Goal: Task Accomplishment & Management: Manage account settings

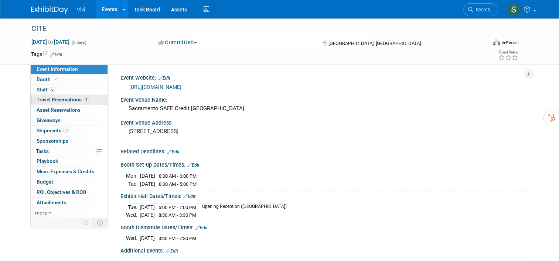
drag, startPoint x: 53, startPoint y: 96, endPoint x: 62, endPoint y: 99, distance: 9.7
click at [53, 96] on link "1 Travel Reservations 1" at bounding box center [69, 100] width 77 height 10
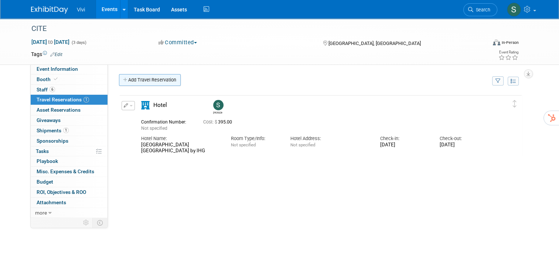
click at [131, 78] on link "Add Travel Reservation" at bounding box center [150, 80] width 62 height 12
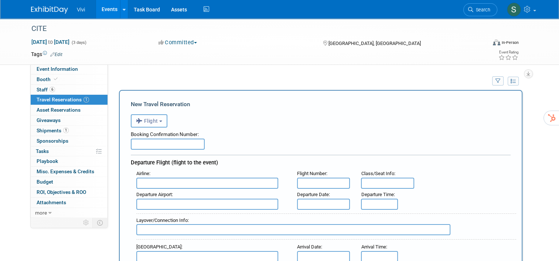
click at [144, 121] on span "Flight" at bounding box center [147, 121] width 22 height 6
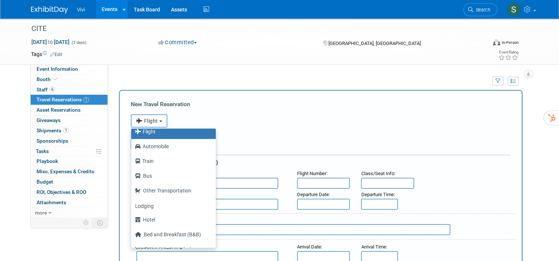
scroll to position [31, 0]
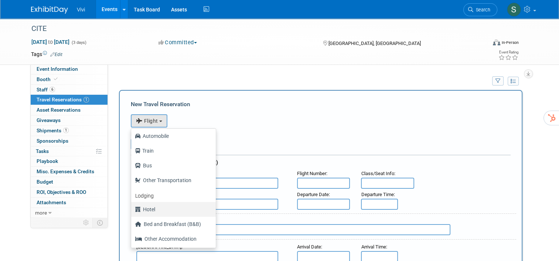
click at [150, 210] on label "Hotel" at bounding box center [171, 210] width 73 height 12
click at [132, 210] on input "Hotel" at bounding box center [129, 208] width 5 height 5
select select "6"
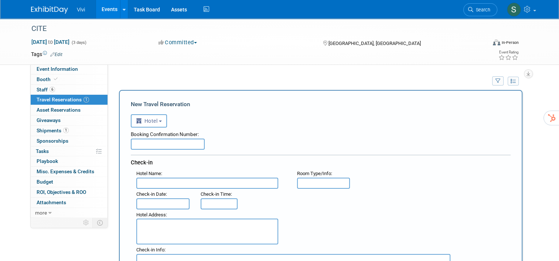
click at [168, 145] on input "text" at bounding box center [168, 144] width 74 height 11
paste input "77509001"
type input "77509001"
drag, startPoint x: 257, startPoint y: 179, endPoint x: 254, endPoint y: 182, distance: 4.4
click at [256, 180] on input "text" at bounding box center [207, 183] width 142 height 11
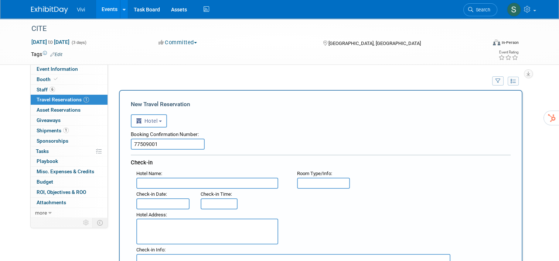
paste input "Quality Inn [GEOGRAPHIC_DATA]"
type input "Quality Inn [GEOGRAPHIC_DATA]"
click at [151, 200] on input "text" at bounding box center [162, 204] width 53 height 11
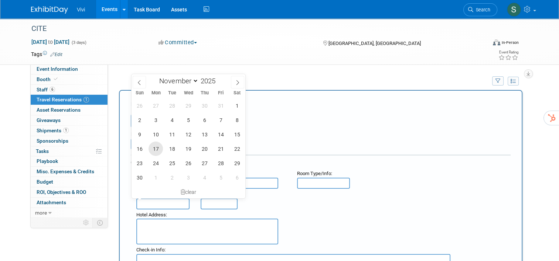
click at [155, 149] on span "17" at bounding box center [155, 149] width 14 height 14
type input "[DATE]"
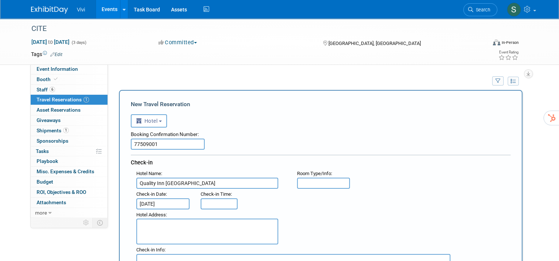
type input "3:00 PM"
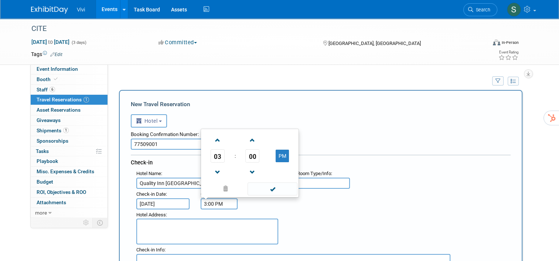
click at [216, 202] on input "3:00 PM" at bounding box center [219, 204] width 37 height 11
click at [267, 189] on span at bounding box center [272, 189] width 50 height 13
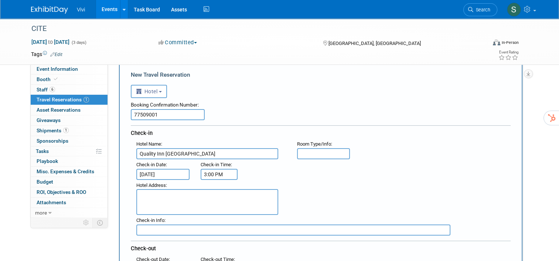
scroll to position [74, 0]
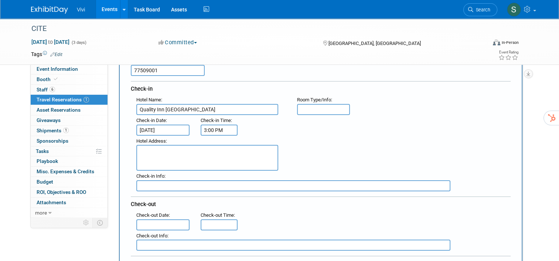
click at [171, 152] on textarea at bounding box center [207, 158] width 142 height 26
paste textarea "[STREET_ADDRESS][US_STATE]"
type textarea "[STREET_ADDRESS][US_STATE]"
click at [143, 224] on input "text" at bounding box center [162, 225] width 53 height 11
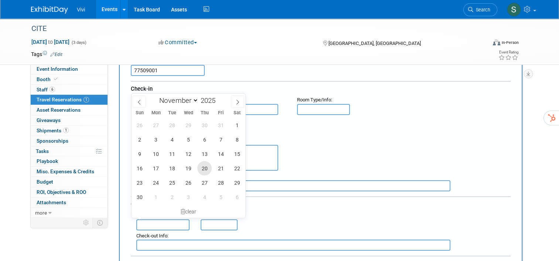
click at [205, 171] on span "20" at bounding box center [204, 168] width 14 height 14
type input "[DATE]"
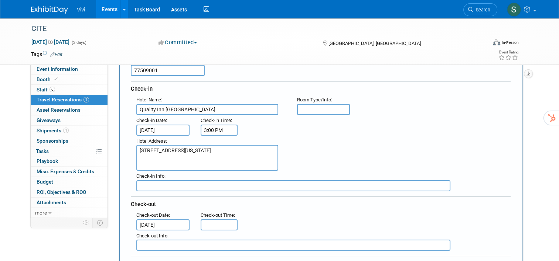
type input "11:00 AM"
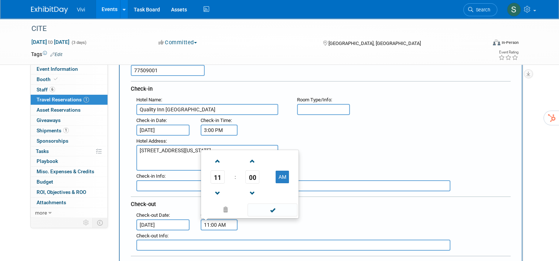
click at [208, 224] on input "11:00 AM" at bounding box center [219, 225] width 37 height 11
click at [278, 212] on span at bounding box center [272, 210] width 50 height 13
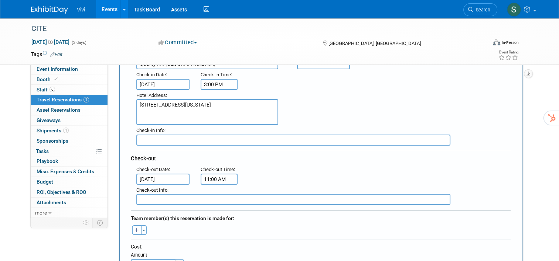
scroll to position [185, 0]
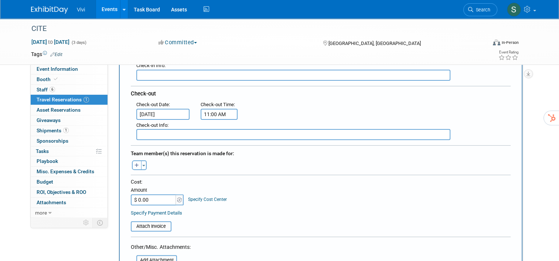
click at [134, 163] on button "button" at bounding box center [137, 166] width 10 height 10
select select
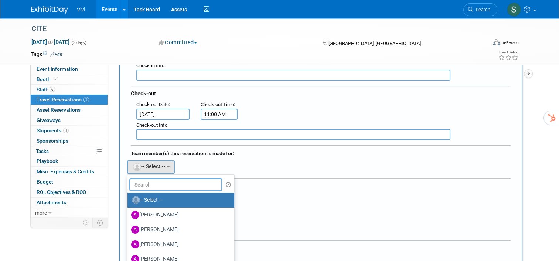
click at [151, 181] on input "text" at bounding box center [175, 185] width 93 height 13
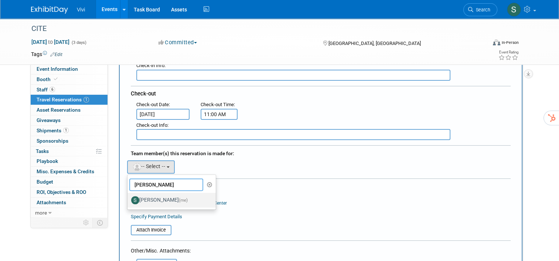
type input "[PERSON_NAME]"
drag, startPoint x: 158, startPoint y: 192, endPoint x: 170, endPoint y: 192, distance: 11.8
click at [158, 195] on label "[PERSON_NAME] (me)" at bounding box center [169, 201] width 77 height 12
click at [129, 197] on input "[PERSON_NAME] (me)" at bounding box center [126, 199] width 5 height 5
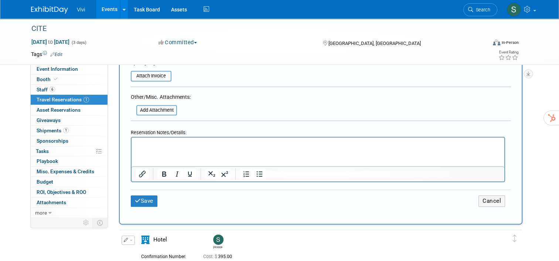
scroll to position [406, 0]
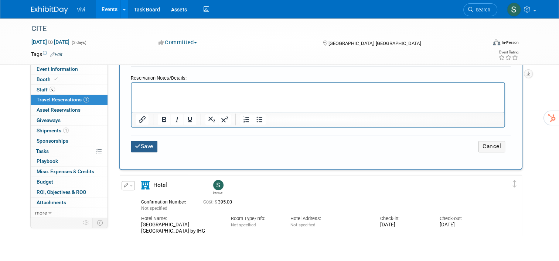
drag, startPoint x: 149, startPoint y: 139, endPoint x: 149, endPoint y: 143, distance: 4.1
click at [149, 141] on button "Save" at bounding box center [144, 146] width 27 height 11
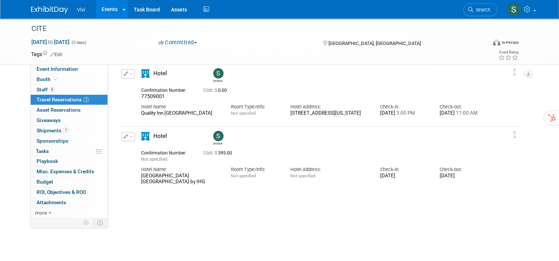
scroll to position [0, 0]
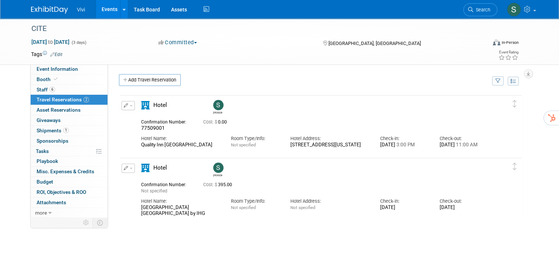
click at [123, 104] on button "button" at bounding box center [128, 105] width 13 height 9
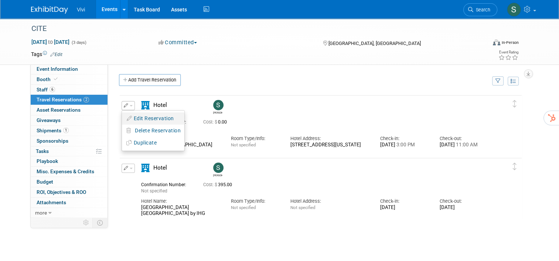
click at [151, 114] on button "Edit Reservation" at bounding box center [153, 118] width 62 height 11
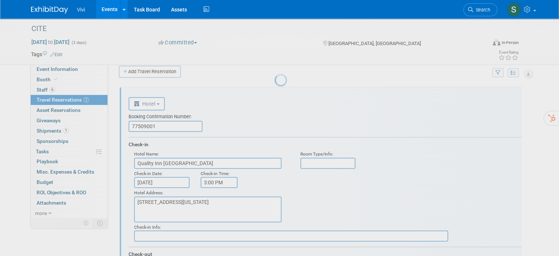
scroll to position [11, 0]
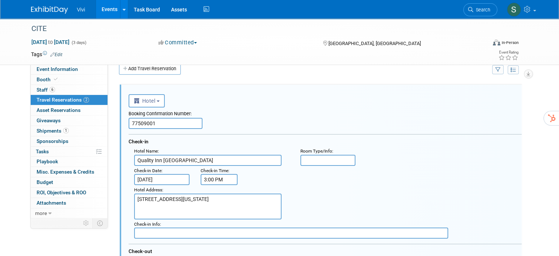
drag, startPoint x: 239, startPoint y: 159, endPoint x: 120, endPoint y: 155, distance: 118.6
paste input "[GEOGRAPHIC_DATA] [GEOGRAPHIC_DATA] by IHG"
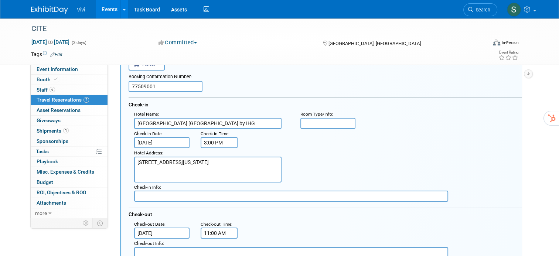
type input "[GEOGRAPHIC_DATA] [GEOGRAPHIC_DATA] by IHG"
click at [230, 160] on textarea "[STREET_ADDRESS][US_STATE]" at bounding box center [207, 170] width 147 height 26
paste textarea "[STREET_ADDRESS]"
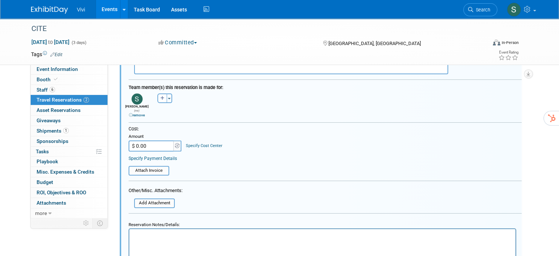
scroll to position [233, 0]
type textarea "[STREET_ADDRESS]"
drag, startPoint x: 147, startPoint y: 137, endPoint x: 82, endPoint y: 134, distance: 64.7
click at [82, 134] on div "Event Information Event Info Booth Booth 6 Staff 6 Staff 2 Travel Reservations …" at bounding box center [279, 70] width 508 height 571
drag, startPoint x: 147, startPoint y: 139, endPoint x: 128, endPoint y: 136, distance: 19.4
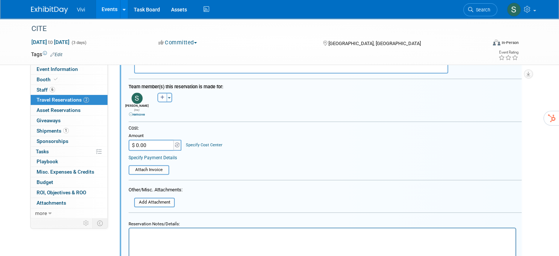
click at [129, 140] on input "$ 0.00" at bounding box center [152, 145] width 46 height 11
type input "$ 500.43"
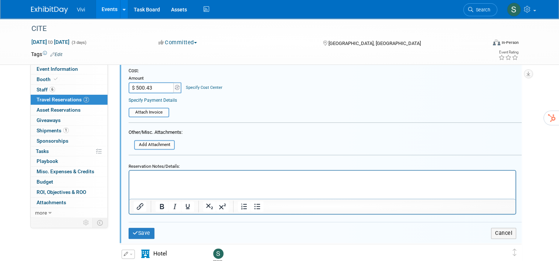
scroll to position [381, 0]
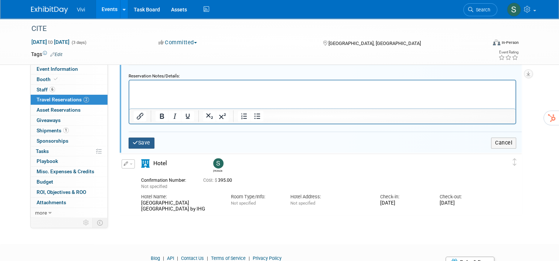
click at [137, 138] on button "Save" at bounding box center [142, 143] width 26 height 11
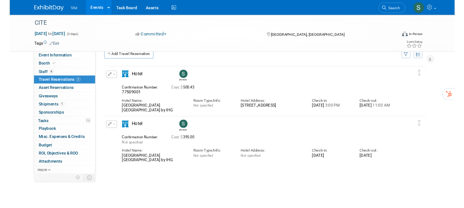
scroll to position [0, 0]
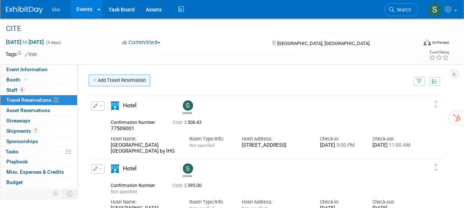
click at [116, 77] on link "Add Travel Reservation" at bounding box center [120, 81] width 62 height 12
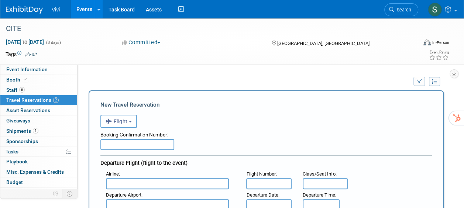
click at [136, 147] on input "text" at bounding box center [137, 144] width 74 height 11
paste input "CW28WW"
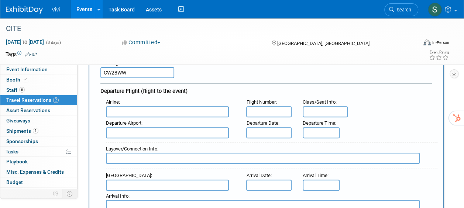
scroll to position [74, 0]
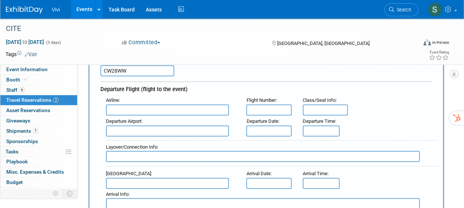
type input "CW28WW"
click at [145, 108] on input "text" at bounding box center [167, 110] width 123 height 11
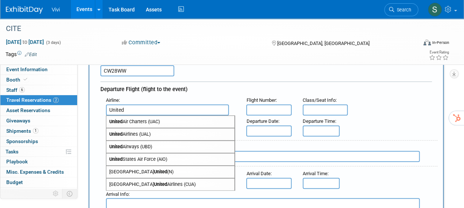
click at [150, 134] on span "United Airlines (UAL)" at bounding box center [170, 135] width 128 height 12
type input "United Airlines (UAL)"
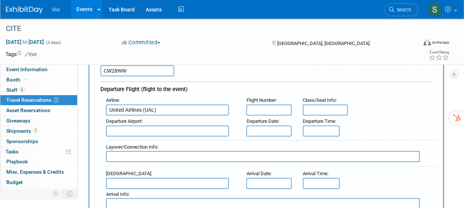
click at [257, 110] on input "text" at bounding box center [268, 110] width 45 height 11
type input "UA 2145"
click at [165, 131] on input "text" at bounding box center [167, 131] width 123 height 11
type input "O"
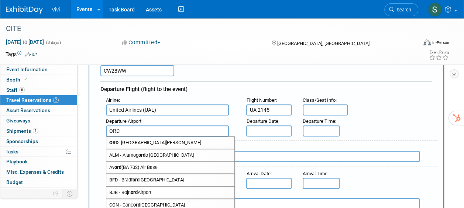
click at [180, 140] on span "ORD - [GEOGRAPHIC_DATA][PERSON_NAME]" at bounding box center [170, 143] width 128 height 12
type input "ORD - Chicago O&#39;[GEOGRAPHIC_DATA]"
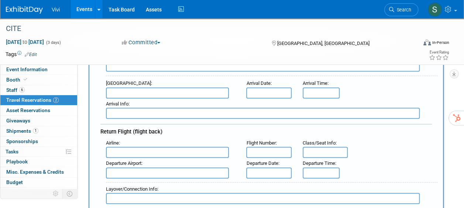
scroll to position [148, 0]
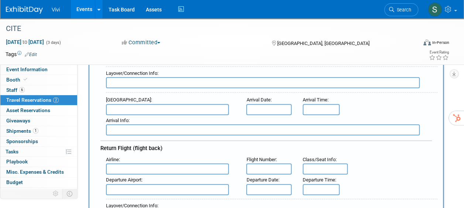
click at [141, 106] on input "text" at bounding box center [167, 109] width 123 height 11
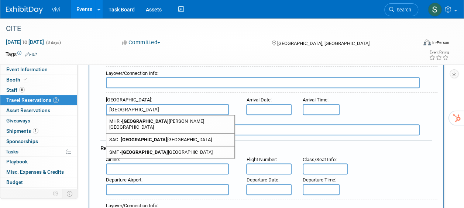
click at [201, 147] on span "SMF - [GEOGRAPHIC_DATA]" at bounding box center [170, 153] width 128 height 12
type input "SMF - [GEOGRAPHIC_DATA]"
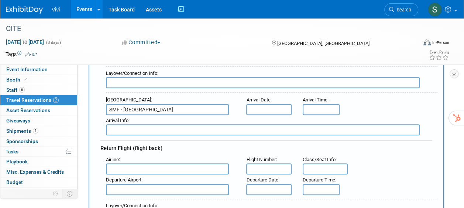
click at [129, 167] on input "text" at bounding box center [167, 169] width 123 height 11
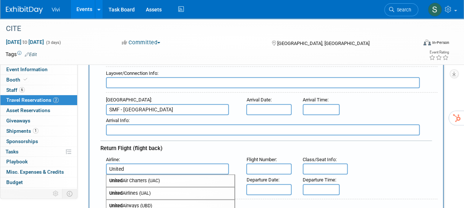
click at [142, 194] on span "United Airlines (UAL)" at bounding box center [170, 194] width 128 height 12
type input "United Airlines (UAL)"
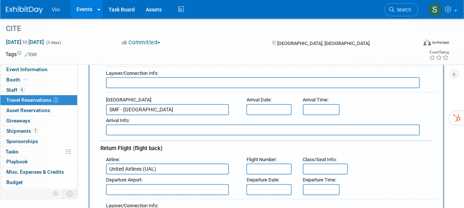
click at [276, 170] on input "text" at bounding box center [268, 169] width 45 height 11
type input "UA 1278"
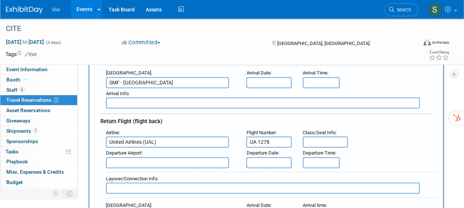
scroll to position [222, 0]
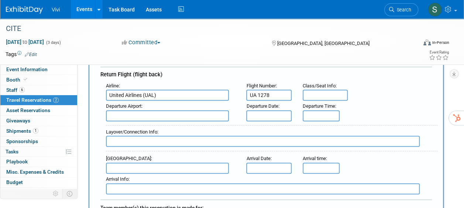
click at [138, 166] on input "text" at bounding box center [167, 168] width 123 height 11
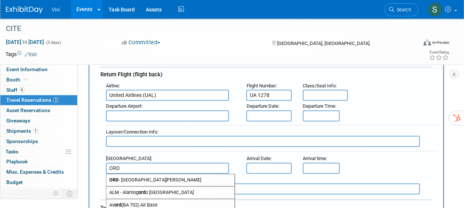
click at [138, 179] on span "ORD - [GEOGRAPHIC_DATA][PERSON_NAME]" at bounding box center [170, 180] width 128 height 12
type input "ORD - Chicago O&#39;[GEOGRAPHIC_DATA]"
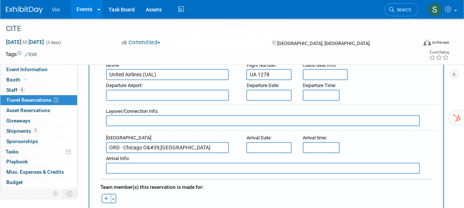
scroll to position [259, 0]
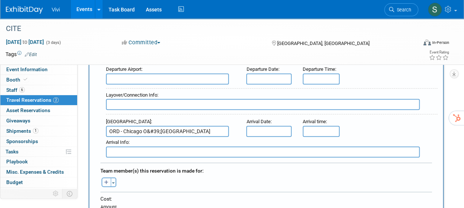
click at [270, 126] on input "text" at bounding box center [268, 131] width 45 height 11
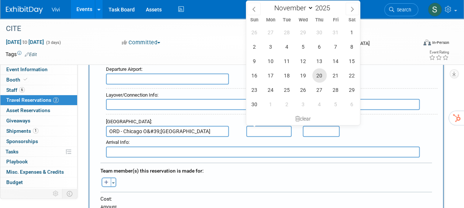
click at [319, 75] on span "20" at bounding box center [319, 75] width 14 height 14
type input "[DATE]"
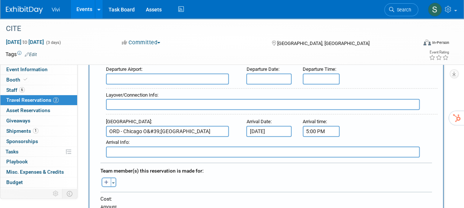
click at [312, 128] on input "5:00 PM" at bounding box center [321, 131] width 37 height 11
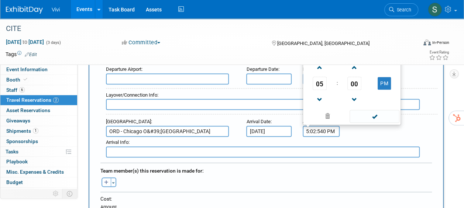
click at [324, 129] on input "5:02:540 PM" at bounding box center [321, 131] width 37 height 11
type input "2:54 PM"
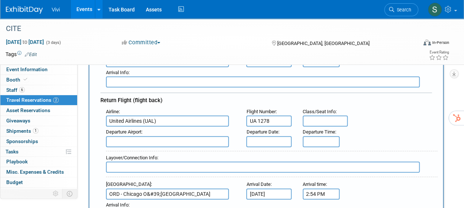
scroll to position [185, 0]
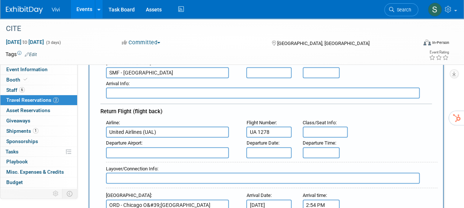
click at [270, 153] on input "text" at bounding box center [268, 152] width 45 height 11
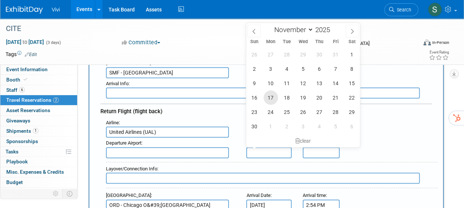
click at [267, 101] on span "17" at bounding box center [271, 97] width 14 height 14
type input "[DATE]"
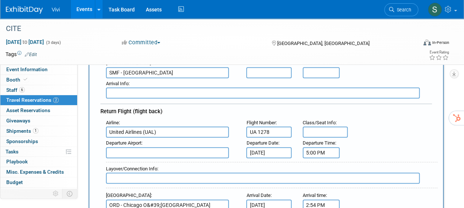
click at [317, 153] on input "5:00 PM" at bounding box center [321, 152] width 37 height 11
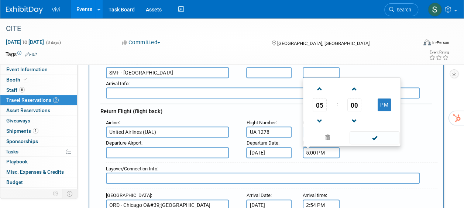
click at [309, 149] on input "5:00 PM" at bounding box center [321, 152] width 37 height 11
type input "9:09 AM"
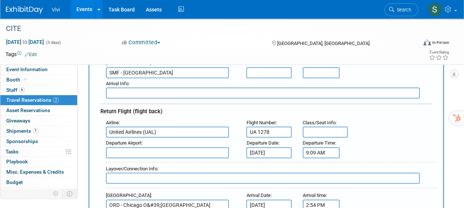
click at [159, 152] on input "text" at bounding box center [167, 152] width 123 height 11
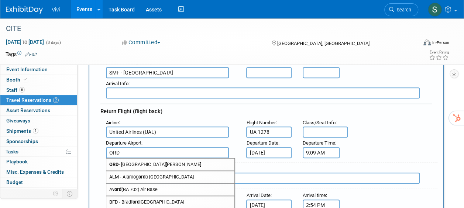
click at [146, 161] on span "ORD - [GEOGRAPHIC_DATA][PERSON_NAME]" at bounding box center [170, 165] width 128 height 12
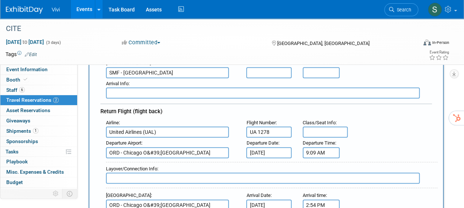
click at [191, 153] on input "ORD - Chicago O&#39;[GEOGRAPHIC_DATA]" at bounding box center [167, 152] width 123 height 11
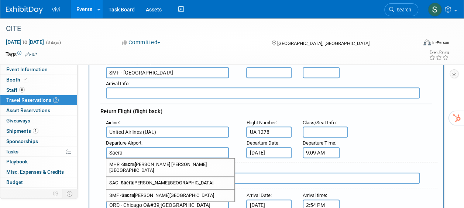
click at [164, 190] on span "SMF - [GEOGRAPHIC_DATA][PERSON_NAME]" at bounding box center [170, 196] width 128 height 12
type input "SMF - [GEOGRAPHIC_DATA]"
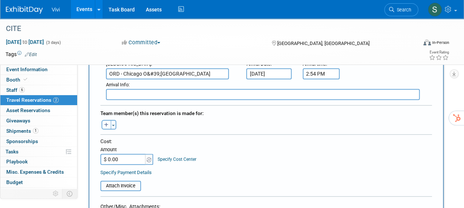
scroll to position [332, 0]
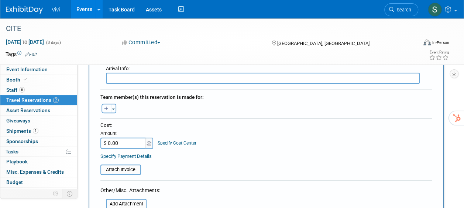
click at [103, 106] on button "button" at bounding box center [107, 109] width 10 height 10
select select
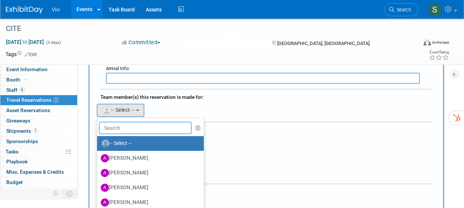
click at [126, 128] on input "text" at bounding box center [145, 128] width 93 height 13
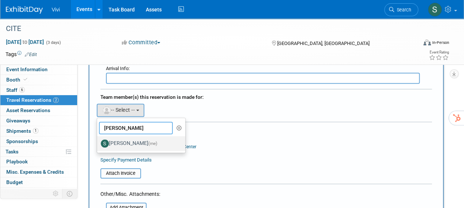
type input "[PERSON_NAME]"
click at [130, 143] on label "[PERSON_NAME] (me)" at bounding box center [139, 144] width 77 height 12
click at [98, 143] on input "[PERSON_NAME] (me)" at bounding box center [95, 142] width 5 height 5
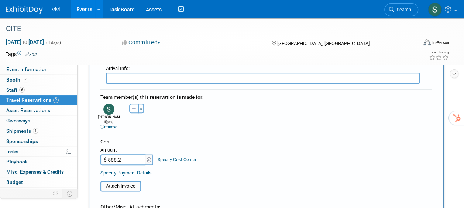
type input "$ 566.28"
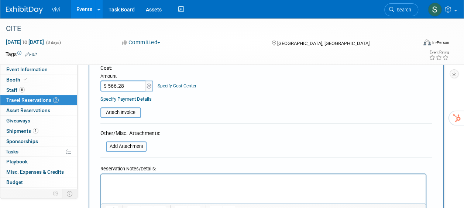
scroll to position [443, 0]
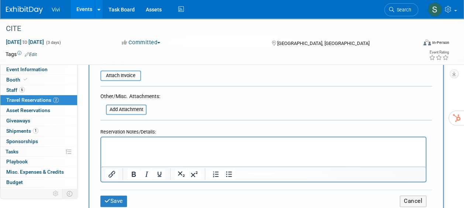
click at [135, 146] on p "Rich Text Area. Press ALT-0 for help." at bounding box center [264, 144] width 316 height 8
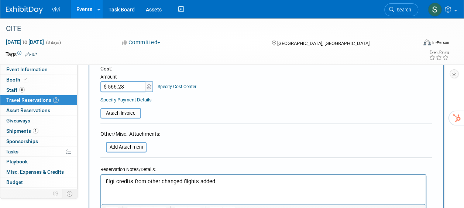
scroll to position [369, 0]
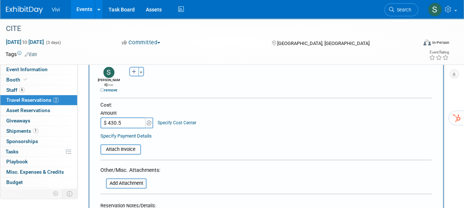
type input "$ 430.51"
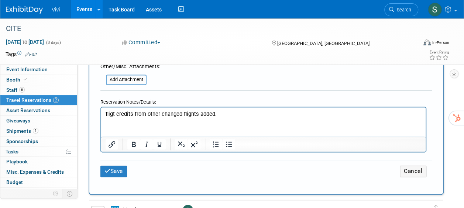
scroll to position [480, 0]
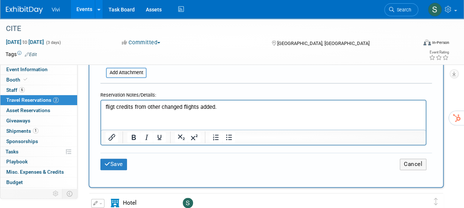
click at [226, 108] on p "fligt credits from other changed flights added." at bounding box center [264, 107] width 316 height 8
click at [122, 159] on button "Save" at bounding box center [113, 164] width 27 height 11
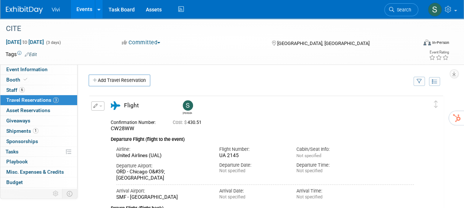
scroll to position [0, 0]
drag, startPoint x: 20, startPoint y: 99, endPoint x: 76, endPoint y: 106, distance: 56.6
click at [20, 99] on span "Travel Reservations 3" at bounding box center [32, 100] width 52 height 6
click at [94, 104] on icon "button" at bounding box center [95, 106] width 5 height 4
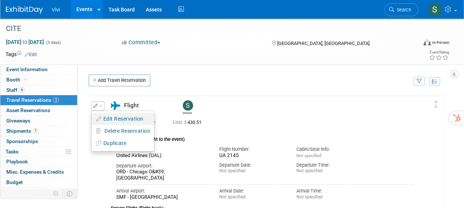
click at [110, 120] on button "Edit Reservation" at bounding box center [123, 119] width 62 height 11
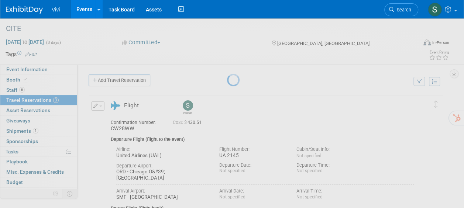
select select "10"
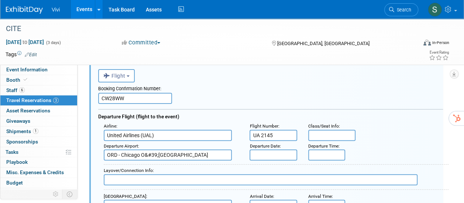
scroll to position [49, 0]
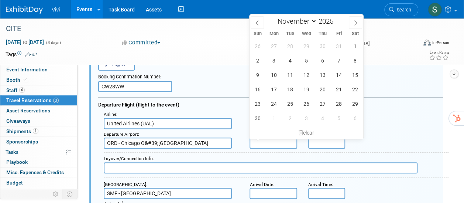
click at [271, 140] on input "text" at bounding box center [273, 142] width 47 height 11
click at [273, 98] on span "24" at bounding box center [274, 103] width 14 height 14
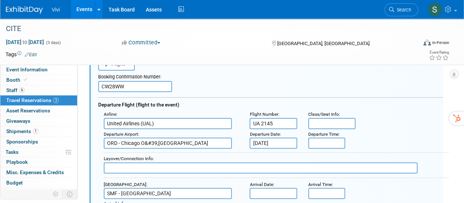
click at [270, 141] on input "[DATE]" at bounding box center [273, 142] width 47 height 11
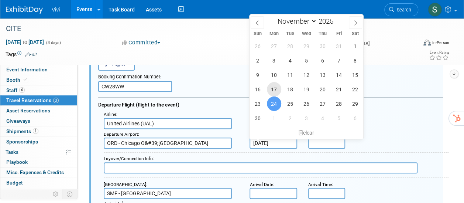
click at [276, 92] on span "17" at bounding box center [274, 89] width 14 height 14
type input "[DATE]"
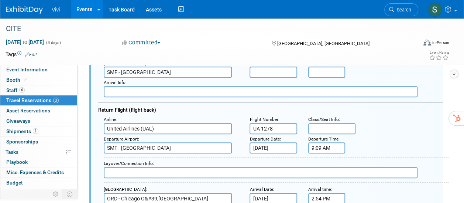
scroll to position [196, 0]
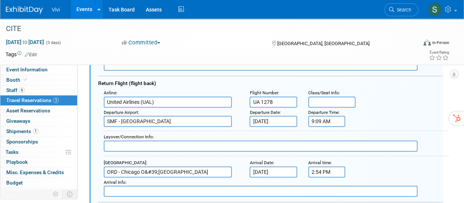
click at [264, 120] on input "[DATE]" at bounding box center [273, 121] width 47 height 11
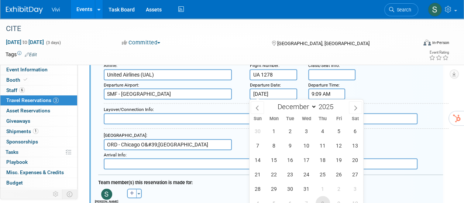
scroll to position [270, 0]
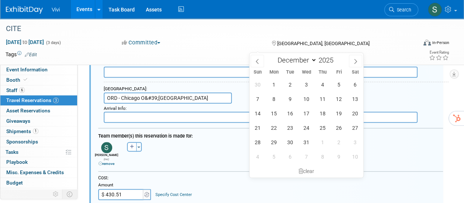
drag, startPoint x: 253, startPoint y: 61, endPoint x: 278, endPoint y: 76, distance: 30.1
click at [253, 61] on span at bounding box center [257, 61] width 13 height 13
select select "10"
click at [321, 125] on span "20" at bounding box center [323, 127] width 14 height 14
type input "[DATE]"
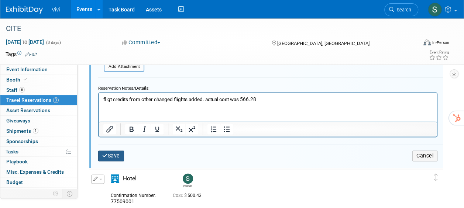
click at [112, 151] on button "Save" at bounding box center [111, 156] width 26 height 11
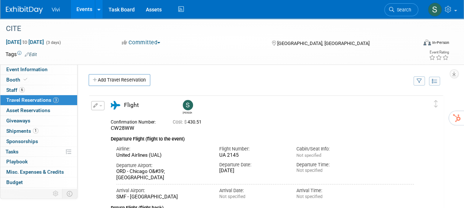
scroll to position [0, 0]
click at [94, 107] on icon "button" at bounding box center [95, 106] width 5 height 4
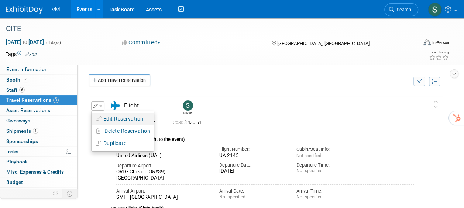
click at [127, 115] on button "Edit Reservation" at bounding box center [123, 119] width 62 height 11
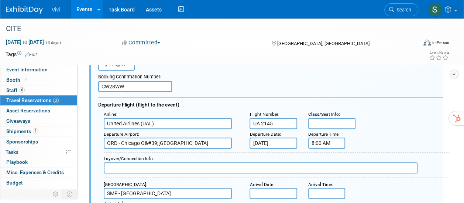
click at [326, 143] on input "8:00 AM" at bounding box center [326, 142] width 37 height 11
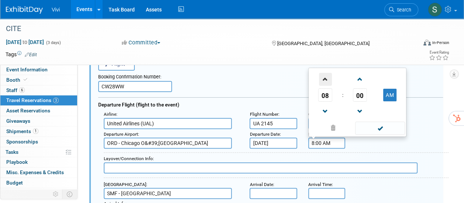
drag, startPoint x: 324, startPoint y: 81, endPoint x: 331, endPoint y: 84, distance: 7.4
click at [324, 81] on span at bounding box center [325, 79] width 13 height 13
type input "9:00 AM"
click at [363, 96] on span "00" at bounding box center [360, 94] width 14 height 13
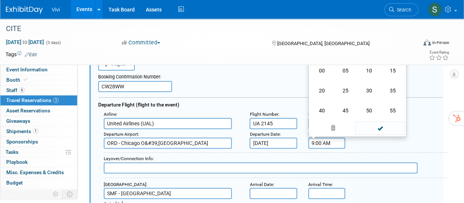
click at [381, 129] on span at bounding box center [380, 128] width 50 height 13
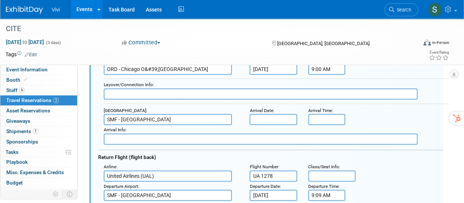
click at [262, 119] on input "text" at bounding box center [273, 119] width 47 height 11
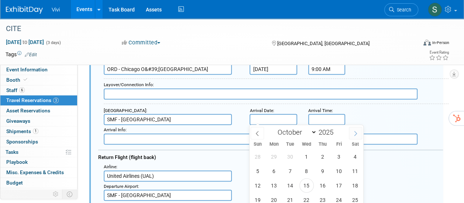
click at [361, 134] on span at bounding box center [355, 133] width 13 height 13
select select "10"
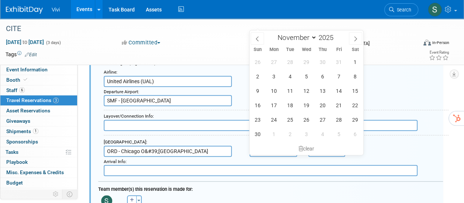
scroll to position [233, 0]
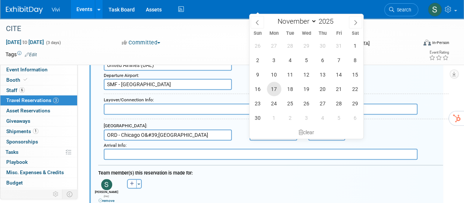
click at [277, 91] on span "17" at bounding box center [274, 89] width 14 height 14
type input "[DATE]"
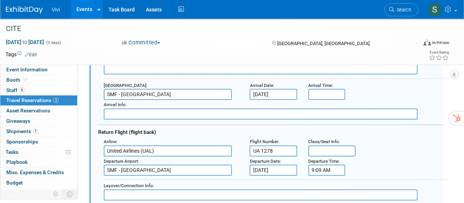
scroll to position [160, 0]
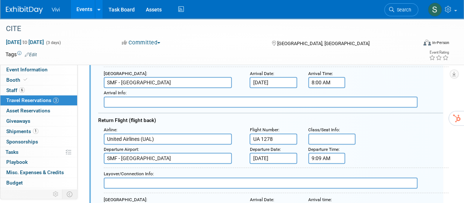
click at [325, 83] on input "8:00 AM" at bounding box center [326, 82] width 37 height 11
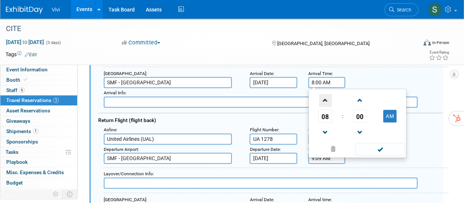
click at [324, 100] on span at bounding box center [325, 100] width 13 height 13
type input "12:00 PM"
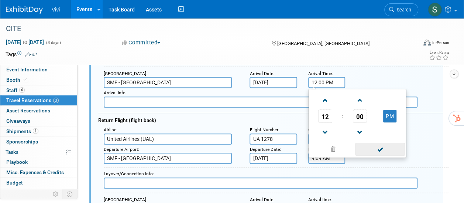
click at [376, 146] on span at bounding box center [380, 149] width 50 height 13
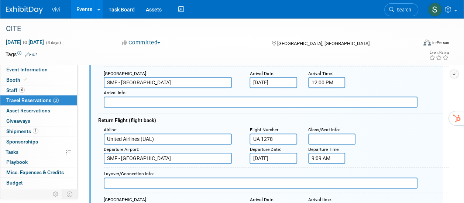
scroll to position [196, 0]
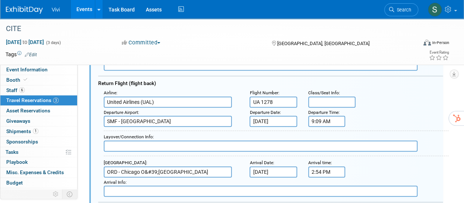
click at [324, 123] on input "9:09 AM" at bounding box center [326, 121] width 37 height 11
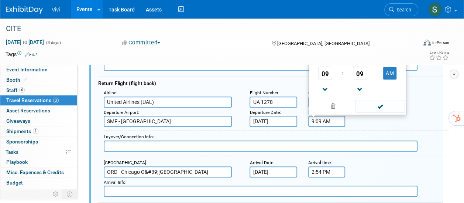
drag, startPoint x: 329, startPoint y: 90, endPoint x: 333, endPoint y: 89, distance: 3.8
click at [329, 89] on span at bounding box center [325, 89] width 13 height 13
click at [360, 75] on span "09" at bounding box center [360, 72] width 14 height 13
click at [345, 89] on td "45" at bounding box center [346, 89] width 24 height 20
type input "8:45 AM"
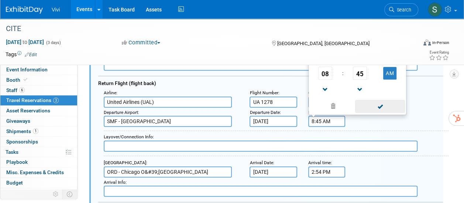
click at [389, 100] on span at bounding box center [380, 106] width 50 height 13
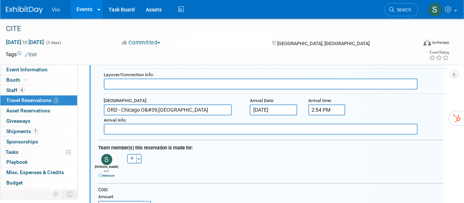
scroll to position [270, 0]
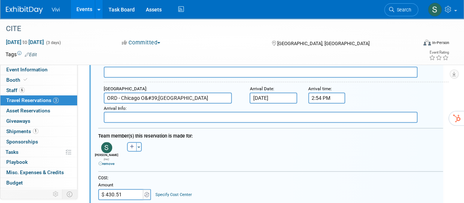
drag, startPoint x: 157, startPoint y: 94, endPoint x: 145, endPoint y: 94, distance: 12.6
click at [145, 94] on input "ORD - Chicago O&#39;[GEOGRAPHIC_DATA]" at bounding box center [168, 97] width 128 height 11
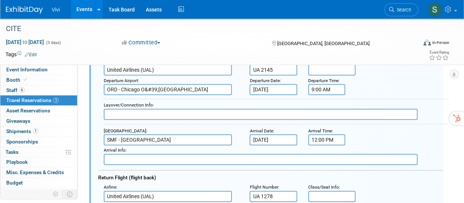
scroll to position [86, 0]
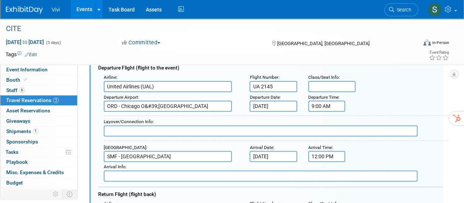
type input "ORD - [GEOGRAPHIC_DATA][PERSON_NAME]"
drag, startPoint x: 160, startPoint y: 105, endPoint x: 147, endPoint y: 105, distance: 12.9
click at [147, 105] on input "ORD - Chicago O&#39;[GEOGRAPHIC_DATA]" at bounding box center [168, 105] width 128 height 11
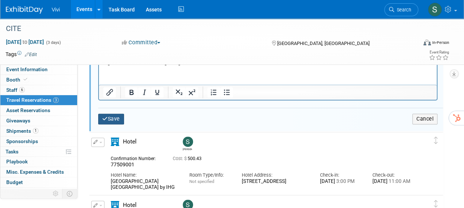
type input "ORD - [GEOGRAPHIC_DATA][PERSON_NAME]"
click at [112, 114] on button "Save" at bounding box center [111, 119] width 26 height 11
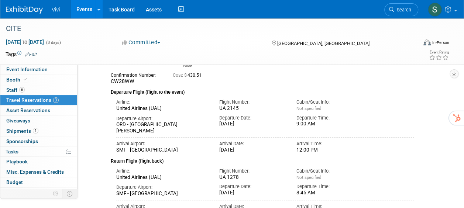
scroll to position [123, 0]
